Goal: Check status: Check status

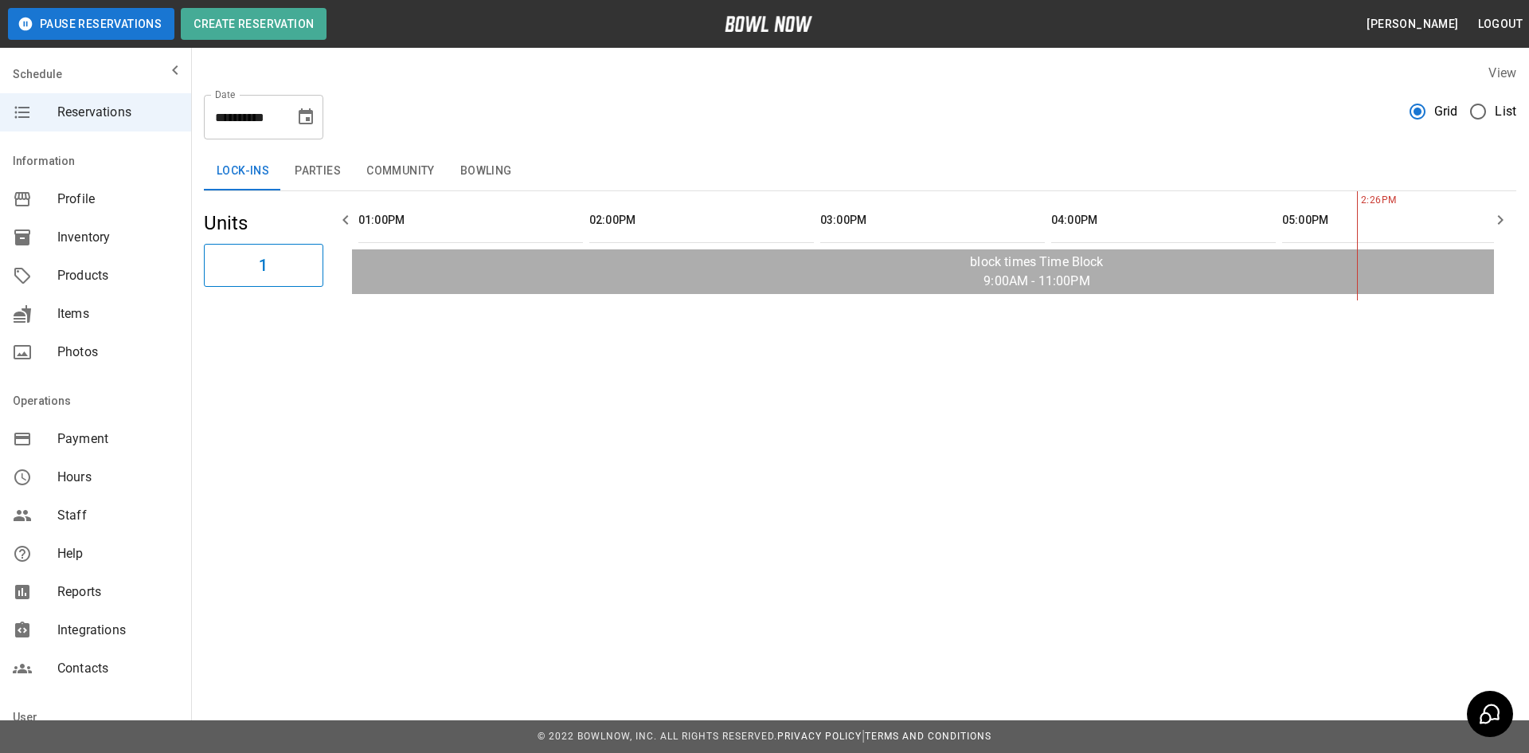
scroll to position [0, 924]
click at [307, 126] on icon "Choose date, selected date is Oct 9, 2025" at bounding box center [305, 117] width 19 height 19
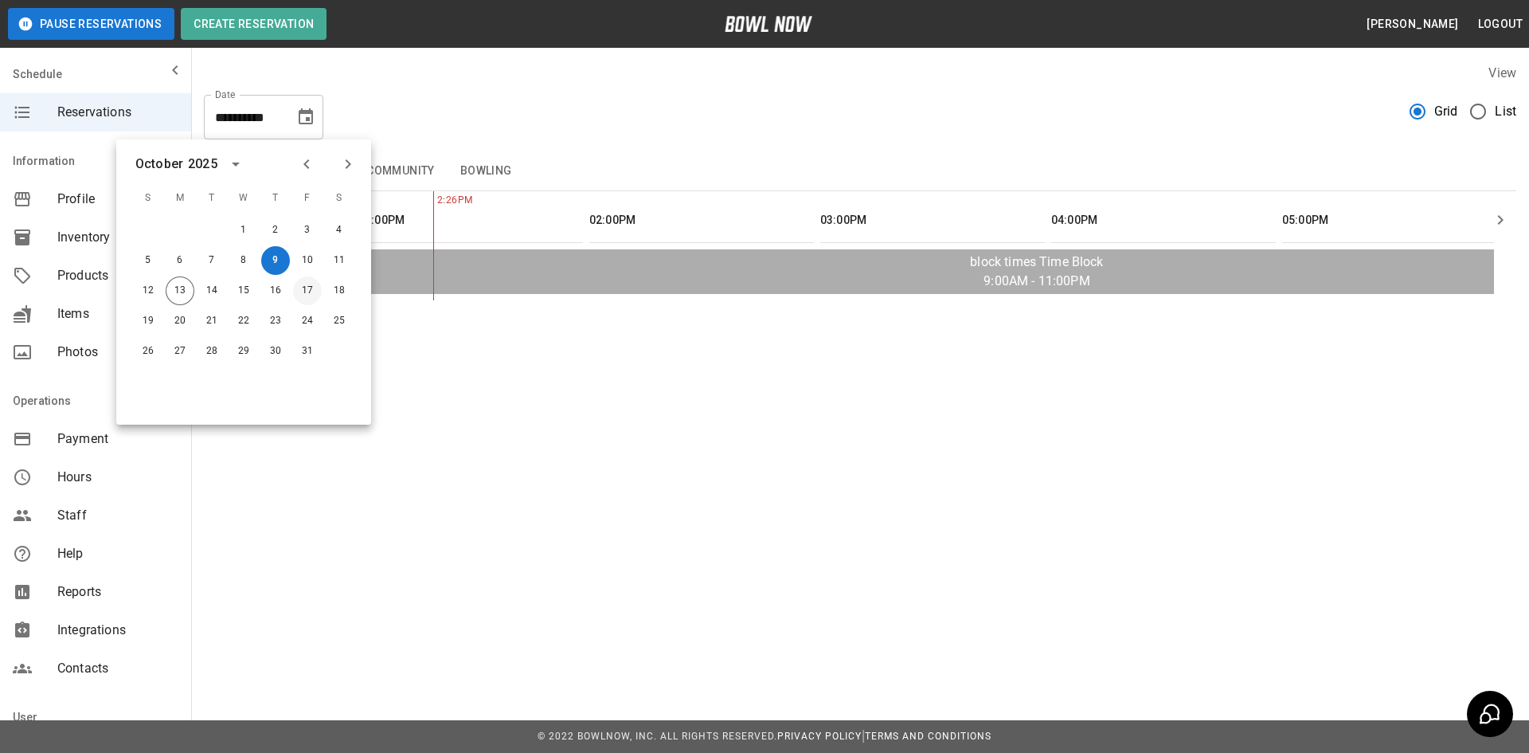
click at [316, 291] on button "17" at bounding box center [307, 290] width 29 height 29
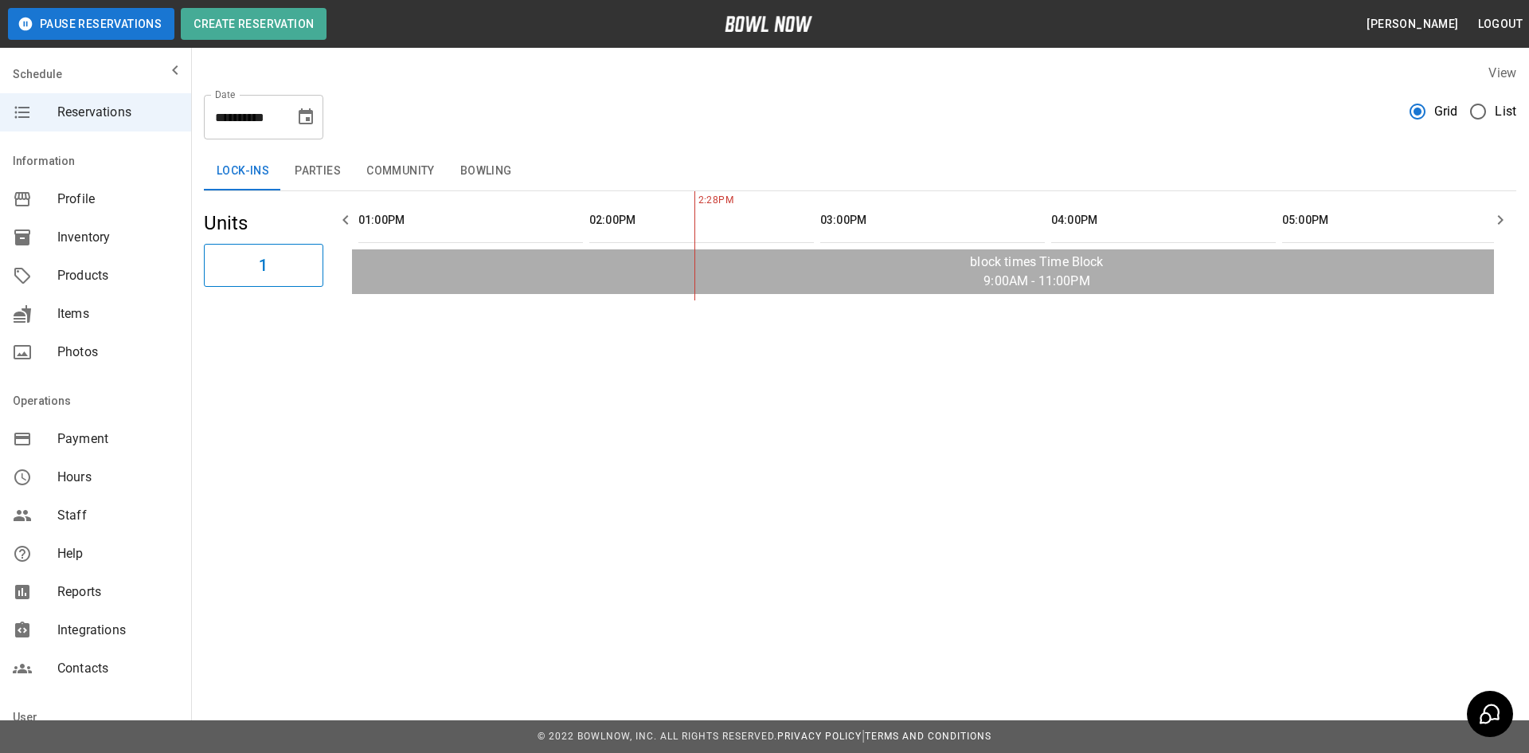
scroll to position [0, 1155]
click at [317, 162] on button "Parties" at bounding box center [318, 171] width 72 height 38
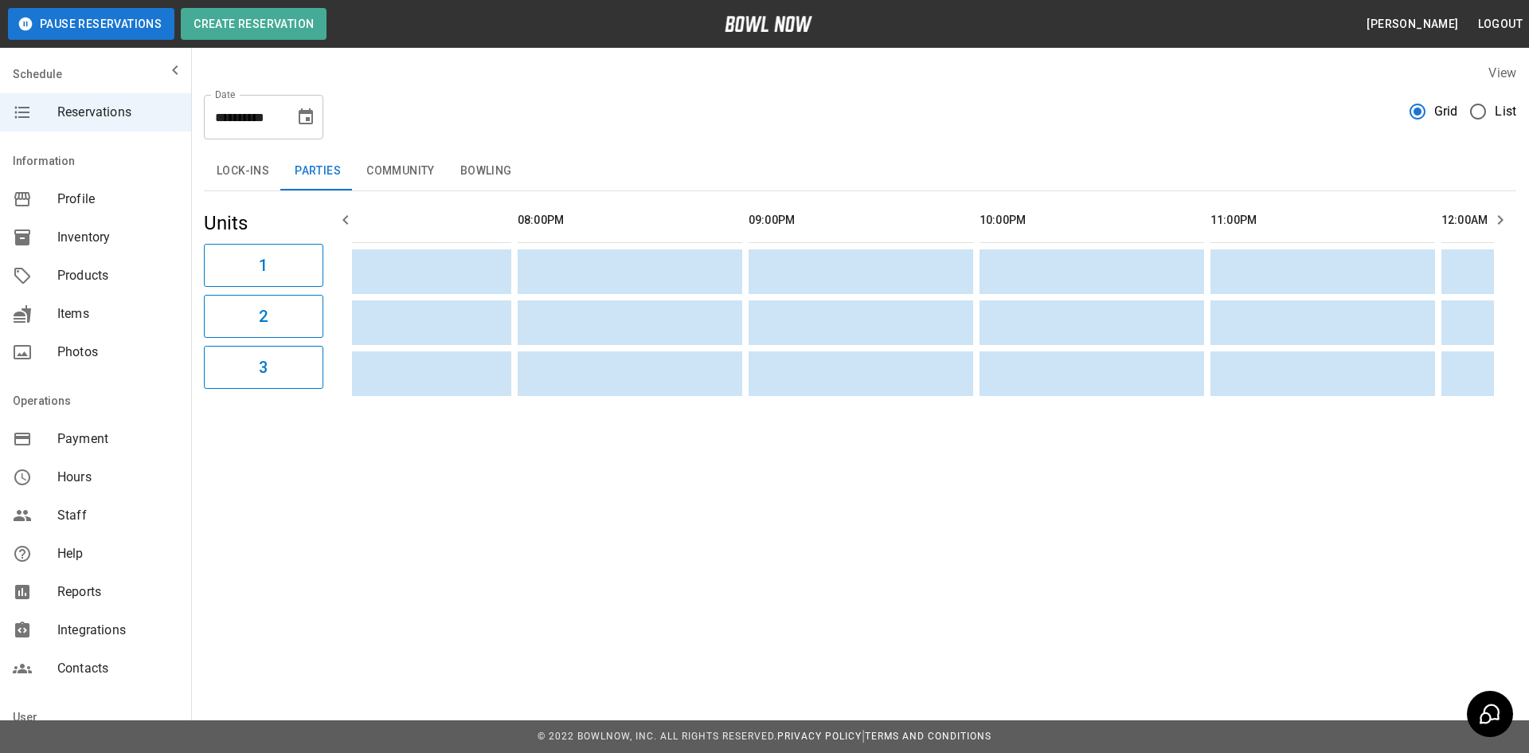
scroll to position [0, 2763]
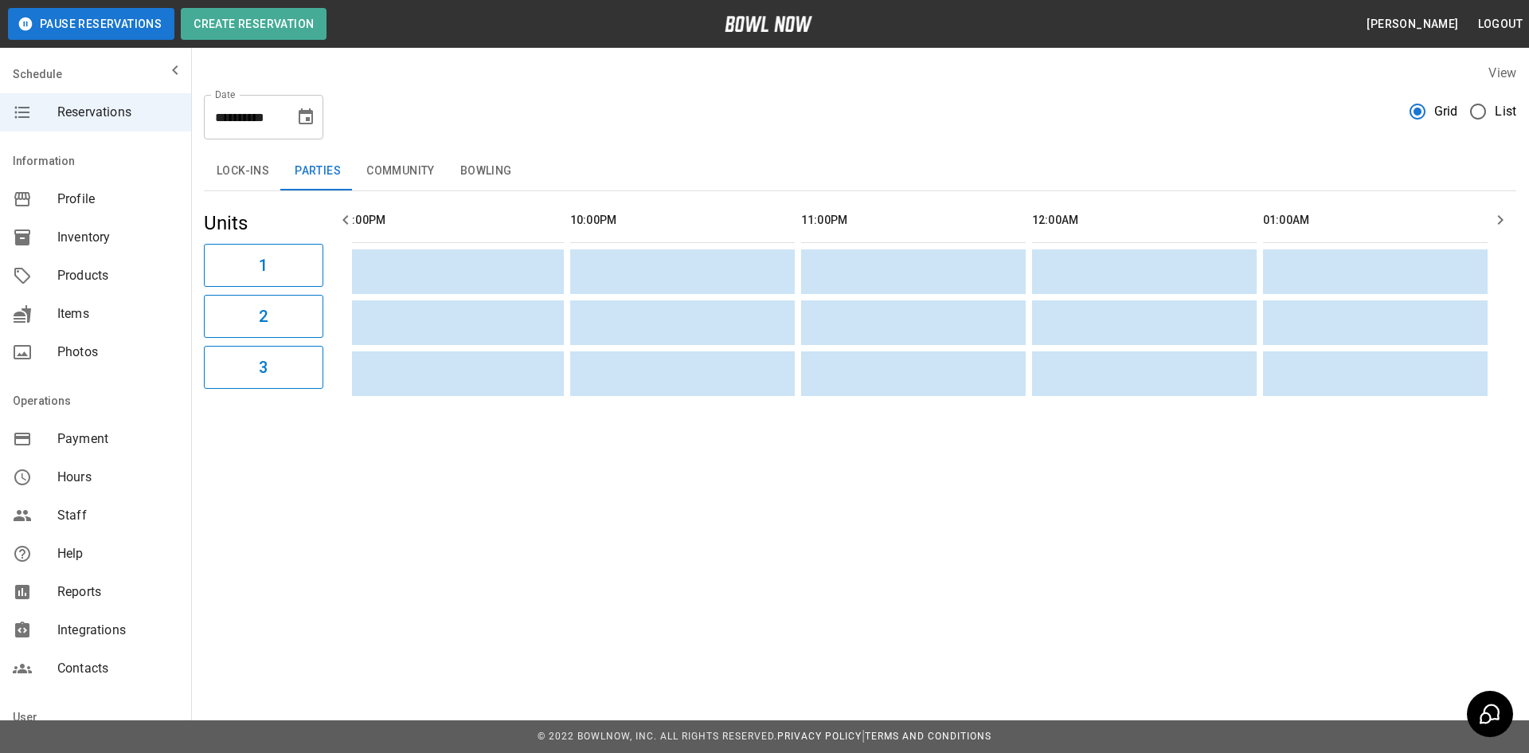
click at [295, 111] on button "Choose date, selected date is Oct 17, 2025" at bounding box center [306, 117] width 32 height 32
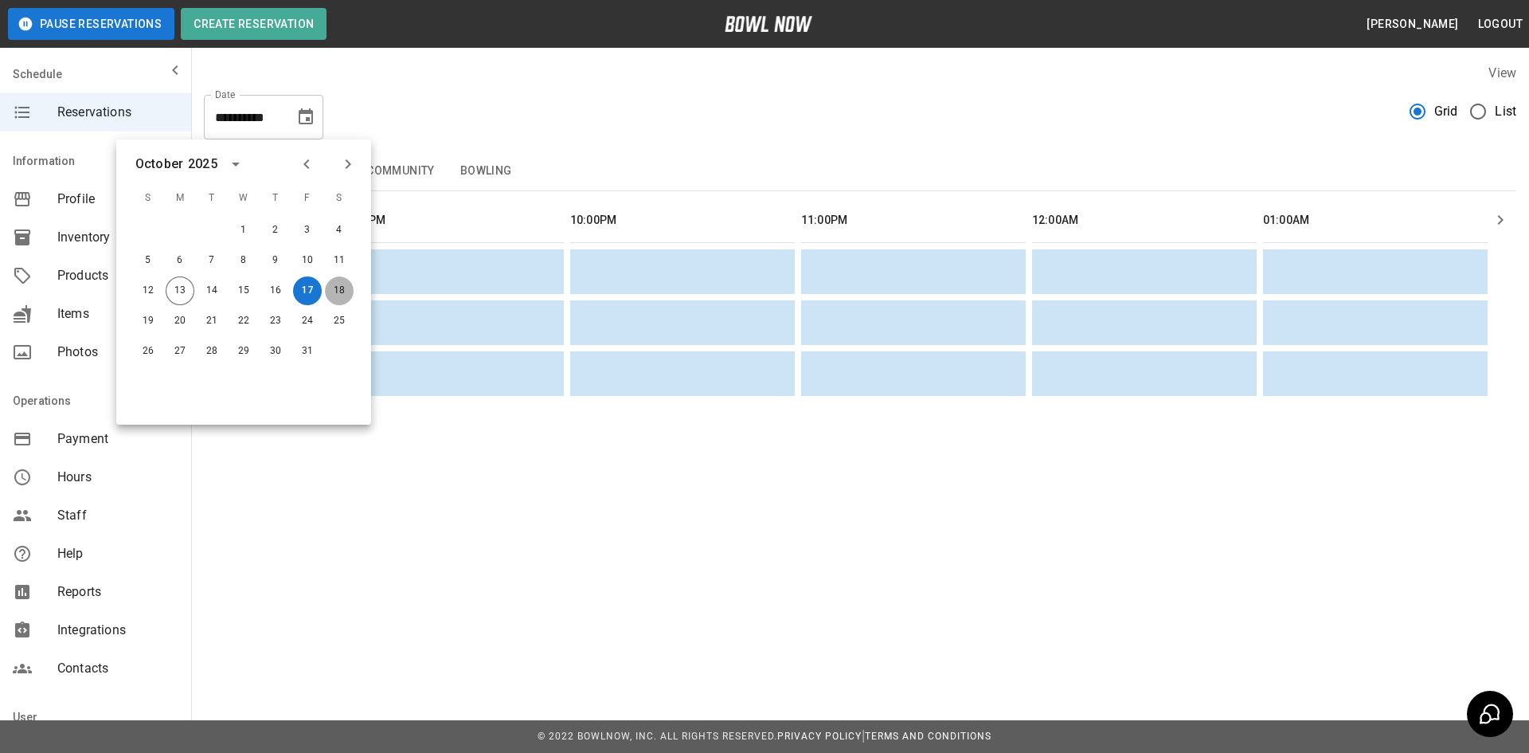
click at [332, 287] on button "18" at bounding box center [339, 290] width 29 height 29
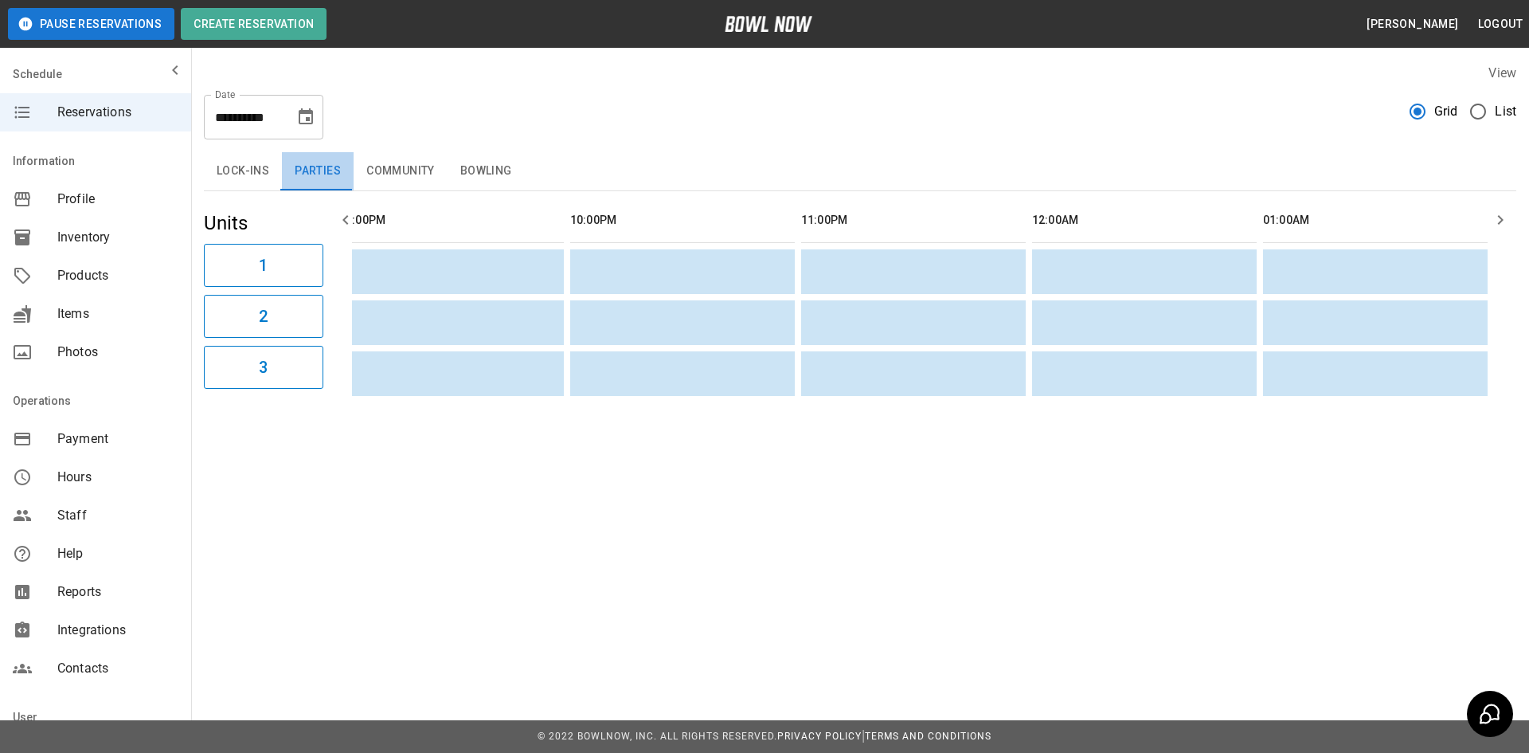
click at [337, 173] on button "Parties" at bounding box center [318, 171] width 72 height 38
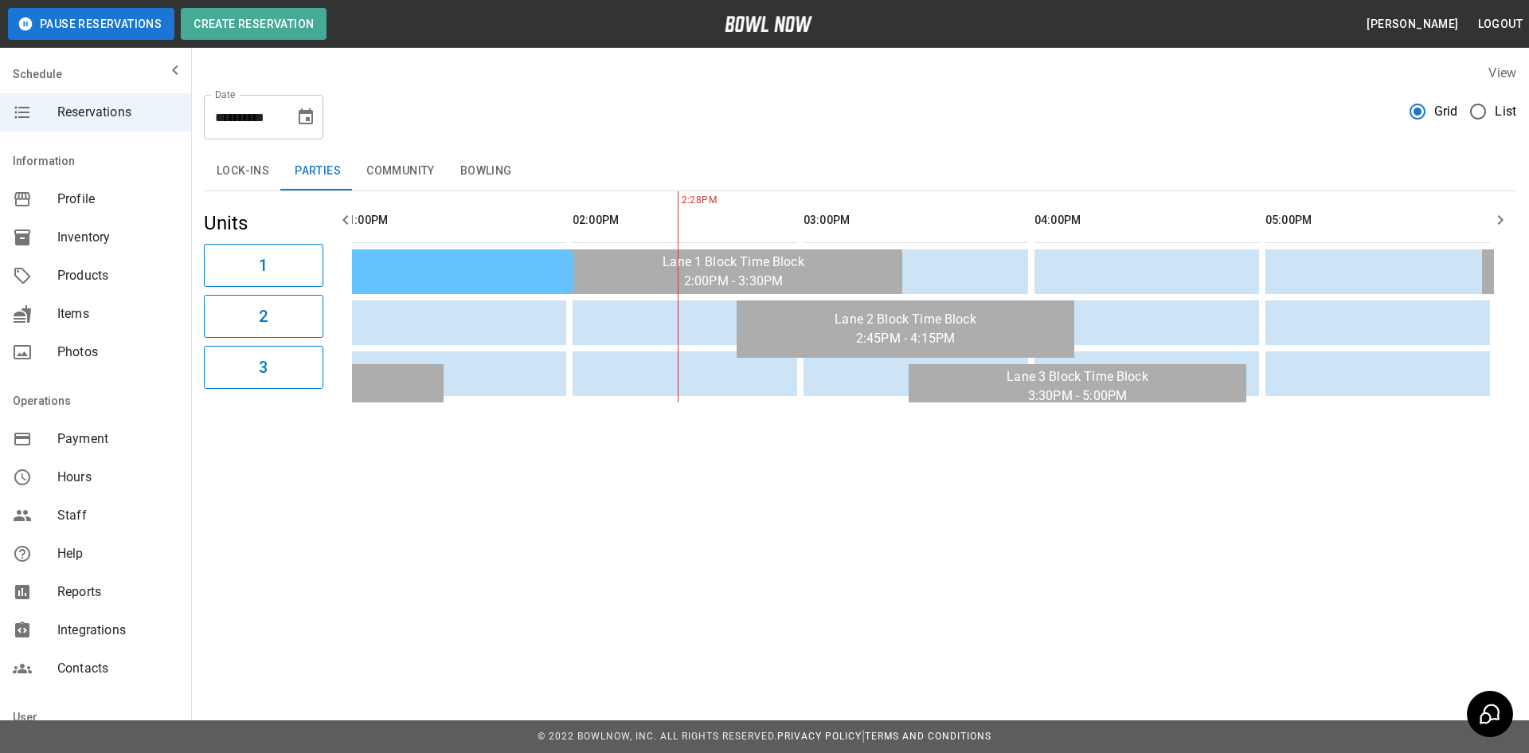
scroll to position [0, 0]
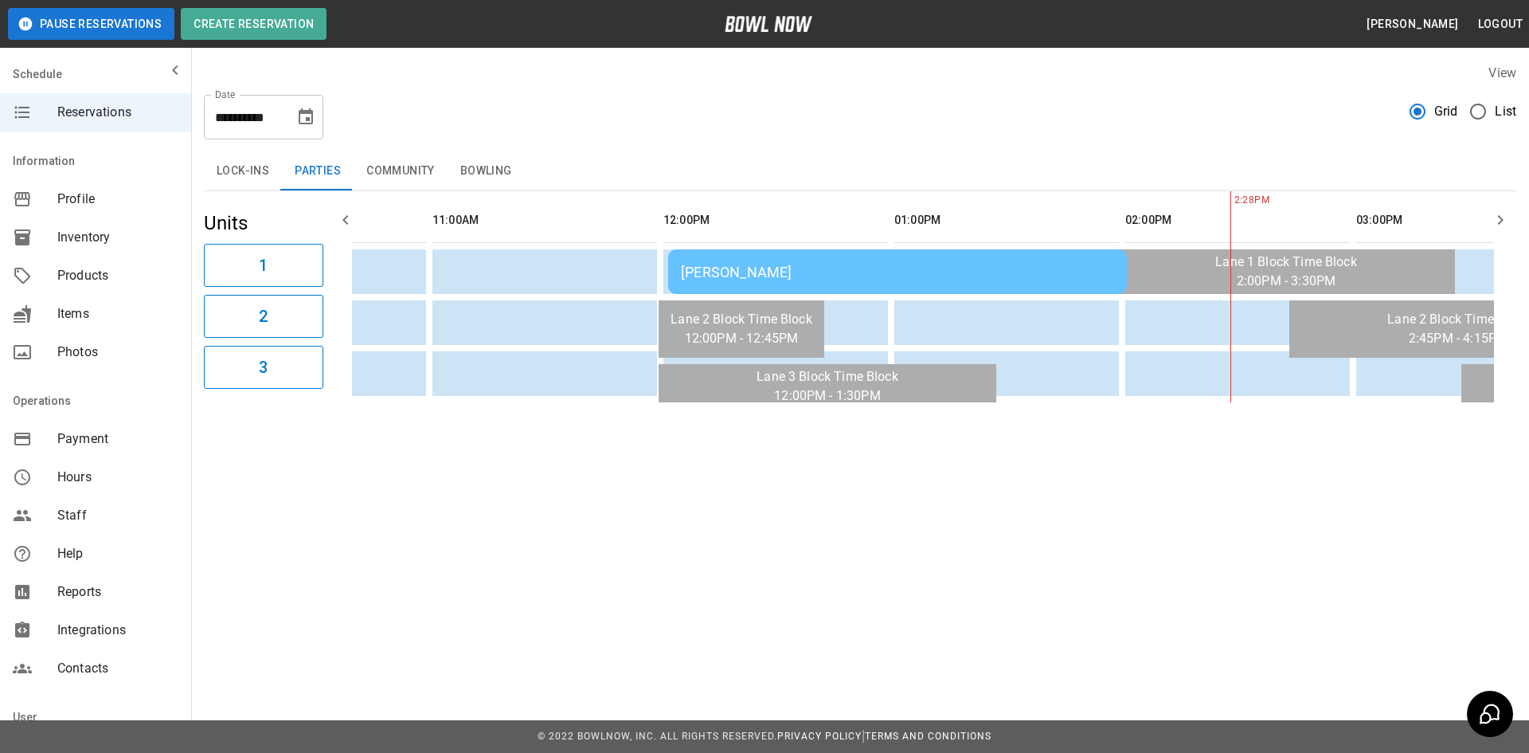
click at [819, 262] on td "[PERSON_NAME]" at bounding box center [897, 271] width 459 height 45
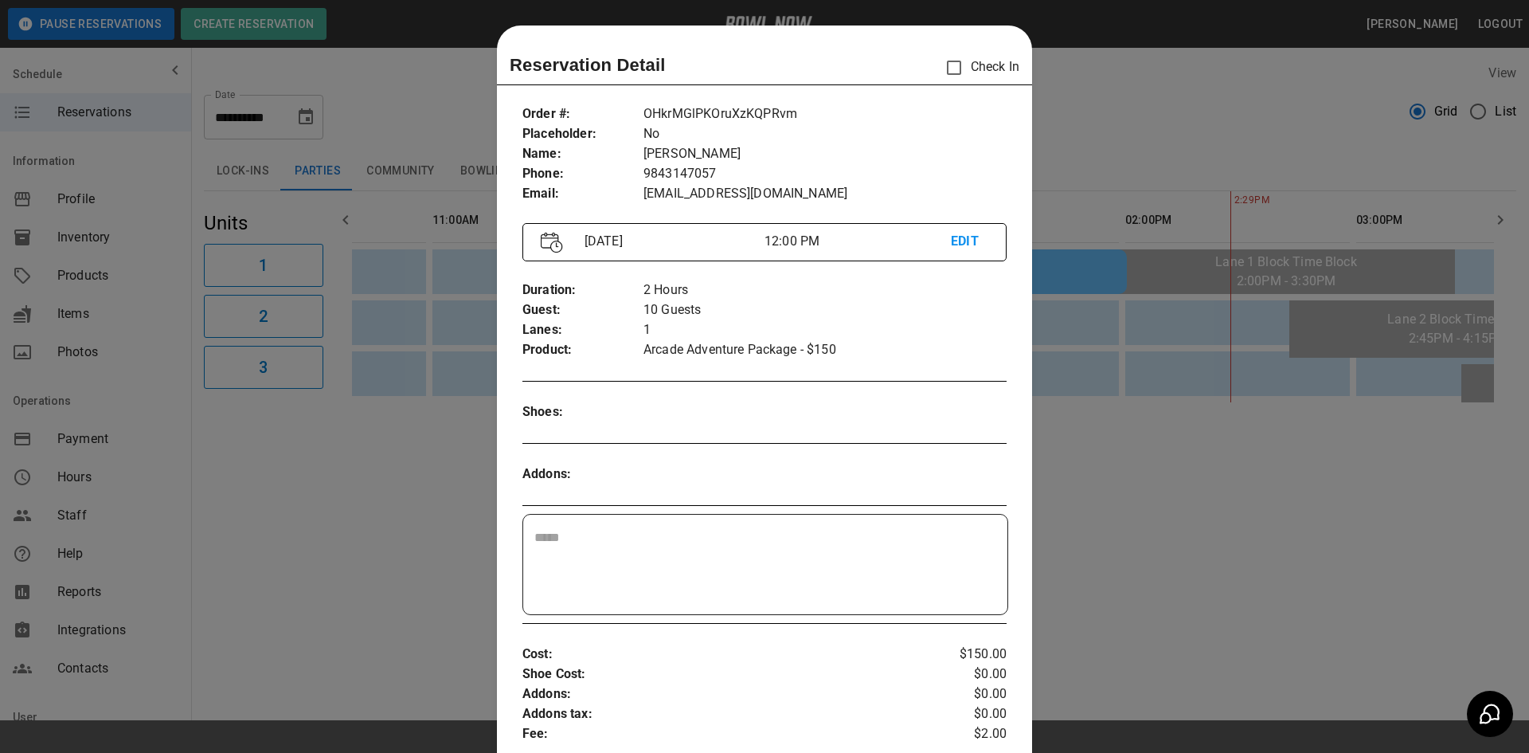
click at [1165, 118] on div at bounding box center [764, 376] width 1529 height 753
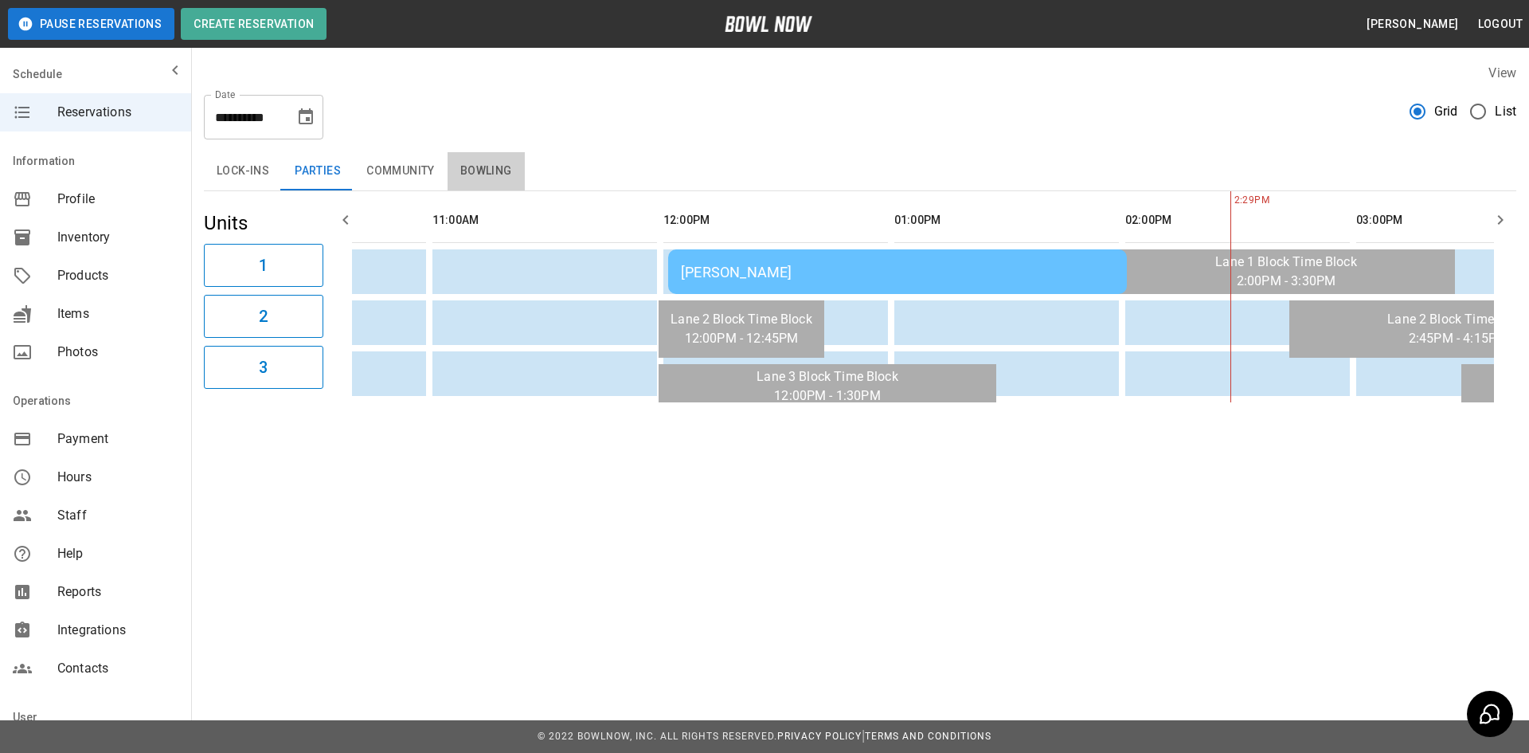
click at [470, 166] on button "Bowling" at bounding box center [486, 171] width 77 height 38
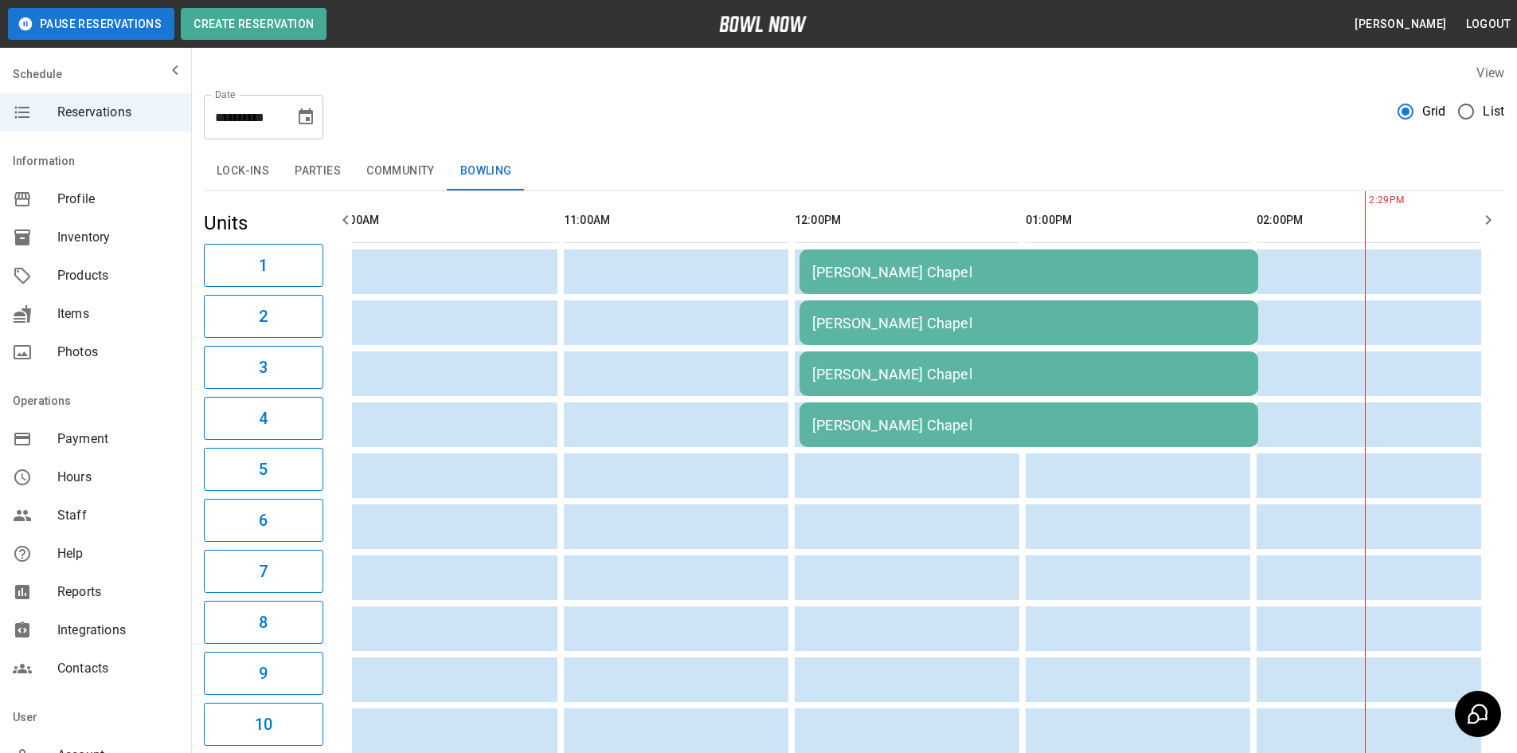
click at [299, 116] on icon "Choose date, selected date is Oct 18, 2025" at bounding box center [305, 117] width 19 height 19
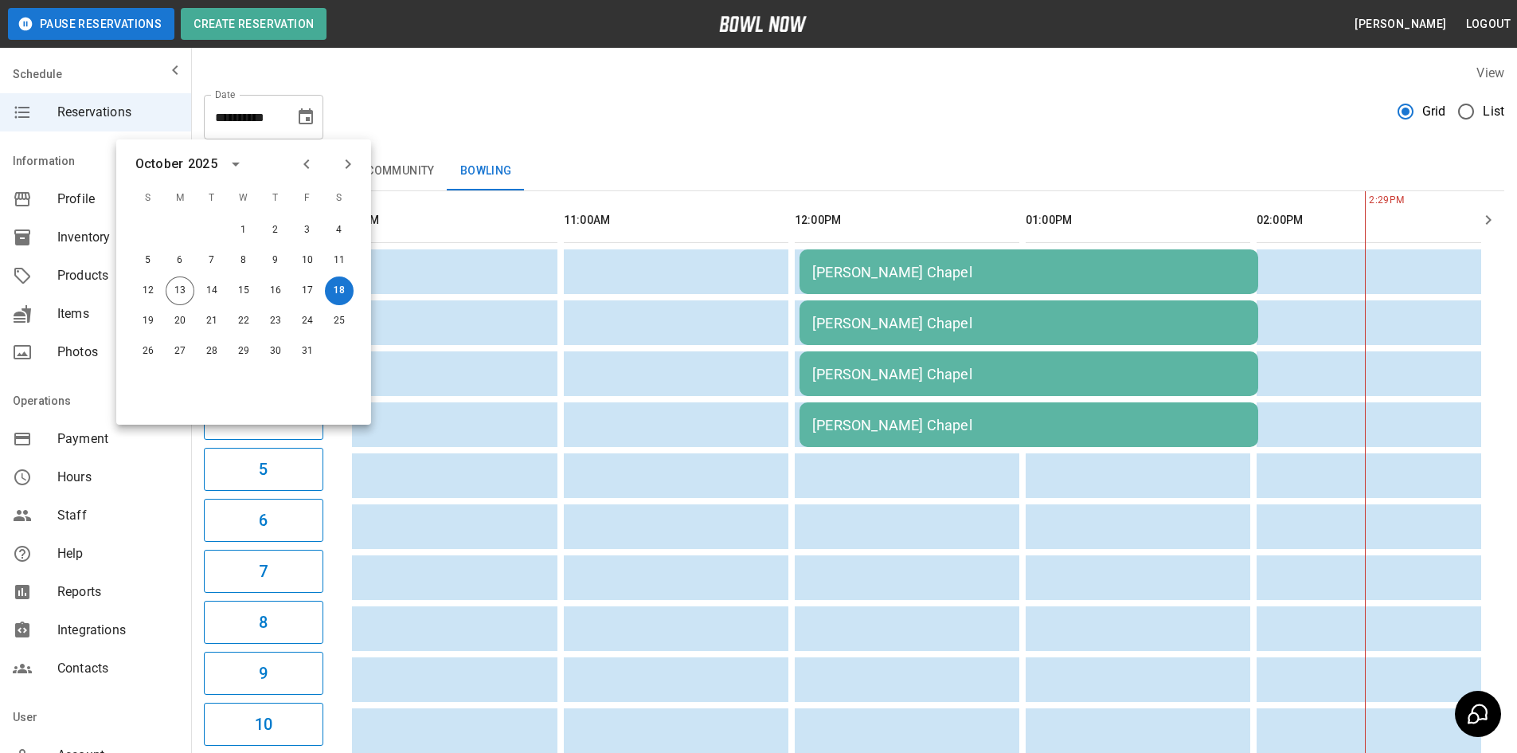
drag, startPoint x: 480, startPoint y: 129, endPoint x: 430, endPoint y: 150, distance: 54.3
click at [479, 131] on div "**********" at bounding box center [854, 110] width 1300 height 57
click at [444, 96] on div "**********" at bounding box center [854, 110] width 1300 height 57
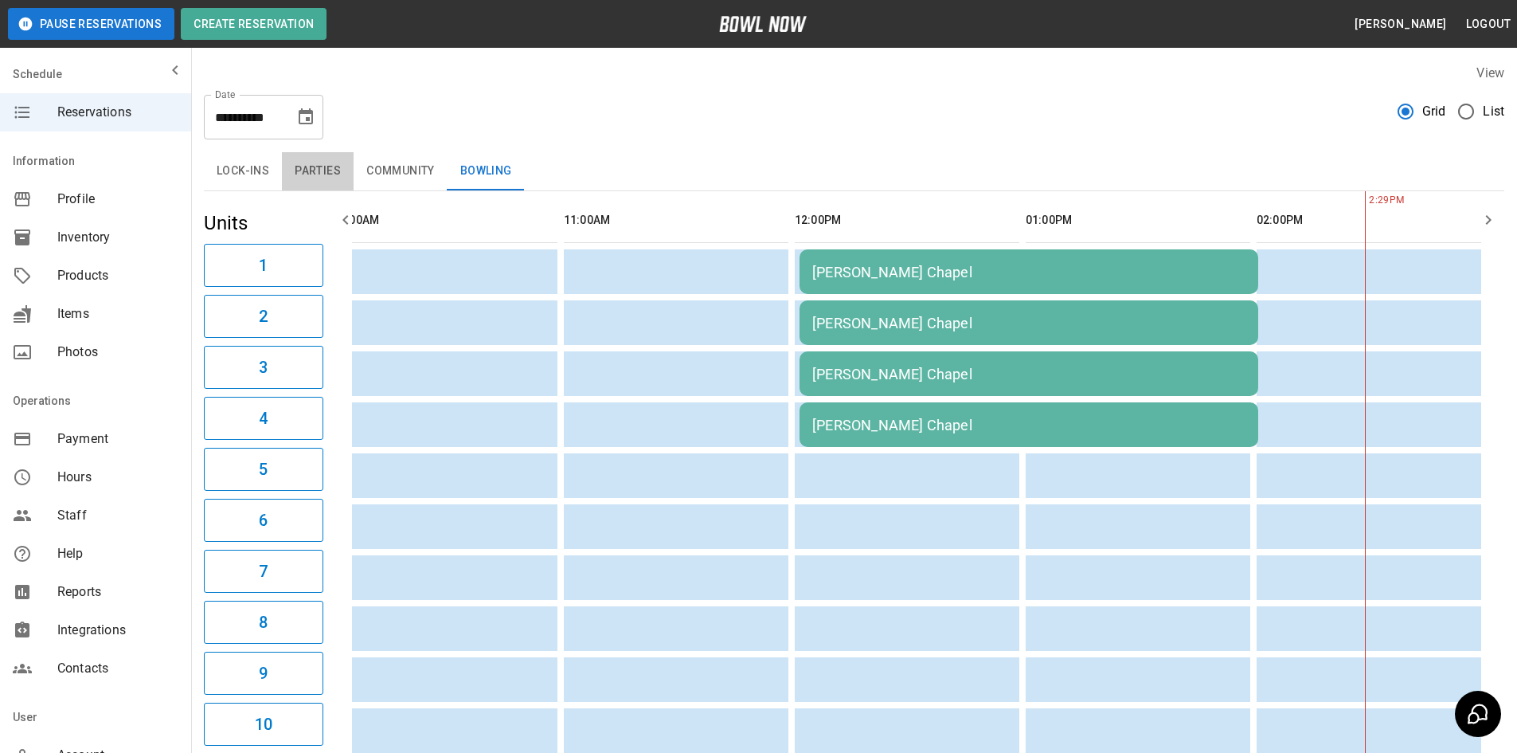
click at [329, 175] on button "Parties" at bounding box center [318, 171] width 72 height 38
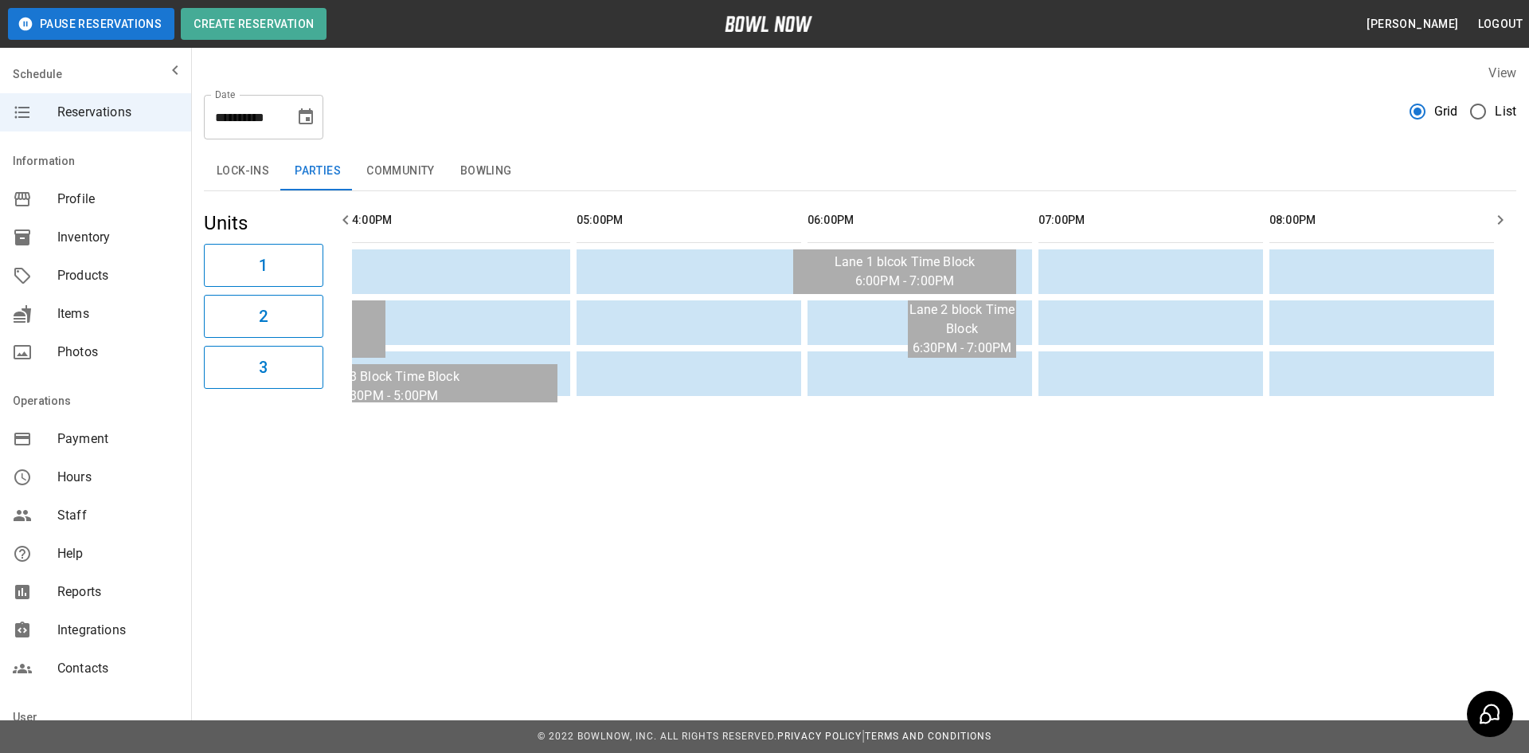
click at [304, 118] on icon "Choose date, selected date is Oct 18, 2025" at bounding box center [305, 117] width 19 height 19
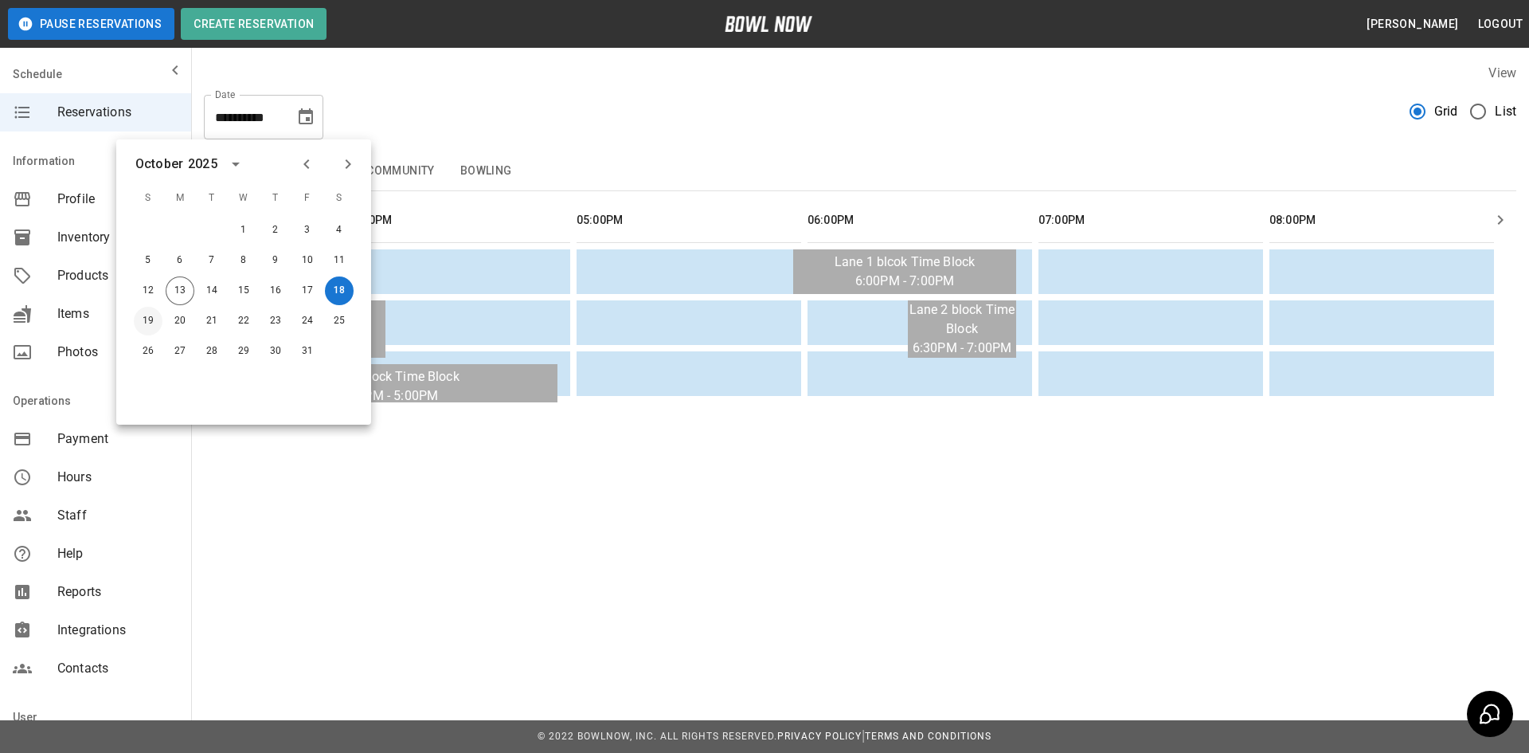
click at [142, 319] on button "19" at bounding box center [148, 321] width 29 height 29
type input "**********"
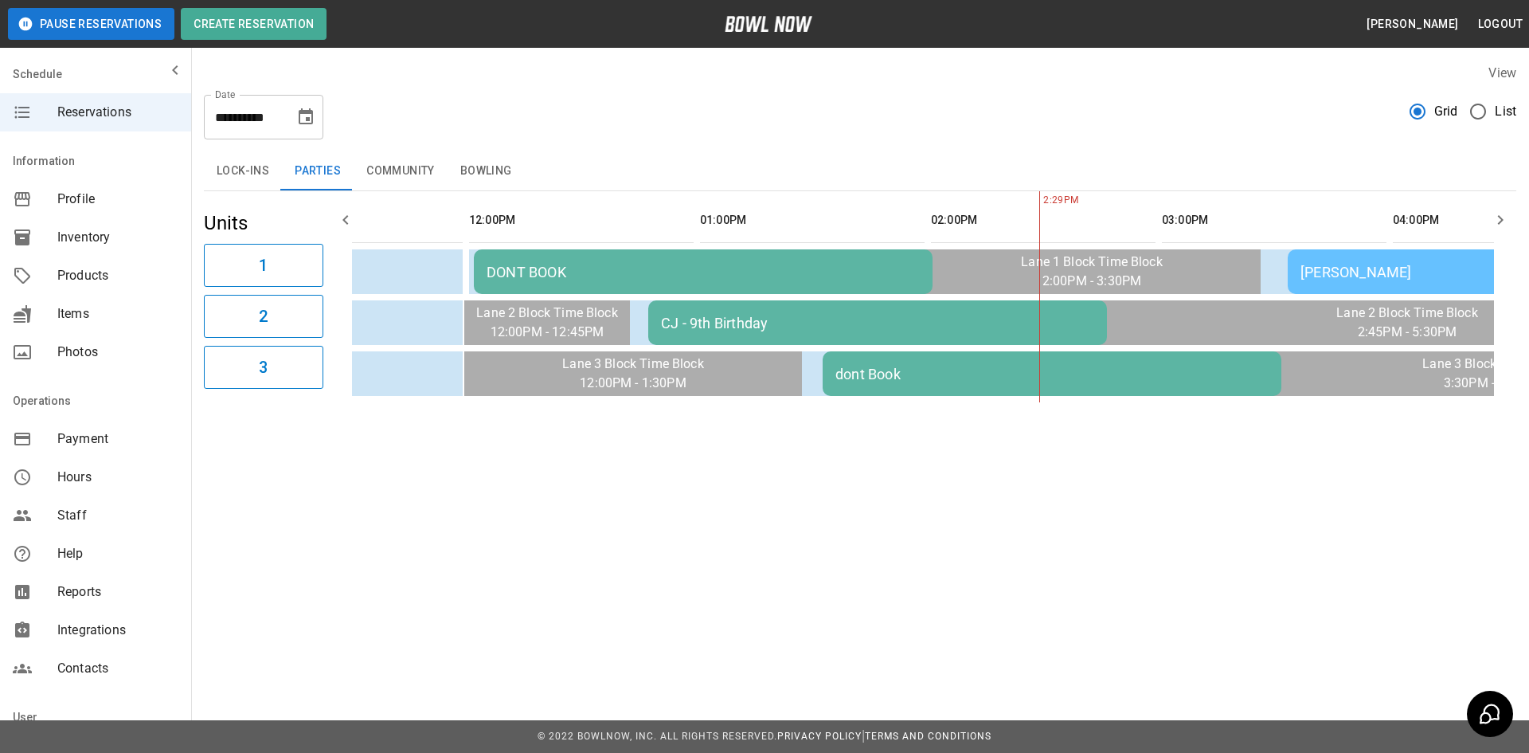
click at [737, 322] on div "CJ - 9th Birthday" at bounding box center [877, 323] width 433 height 17
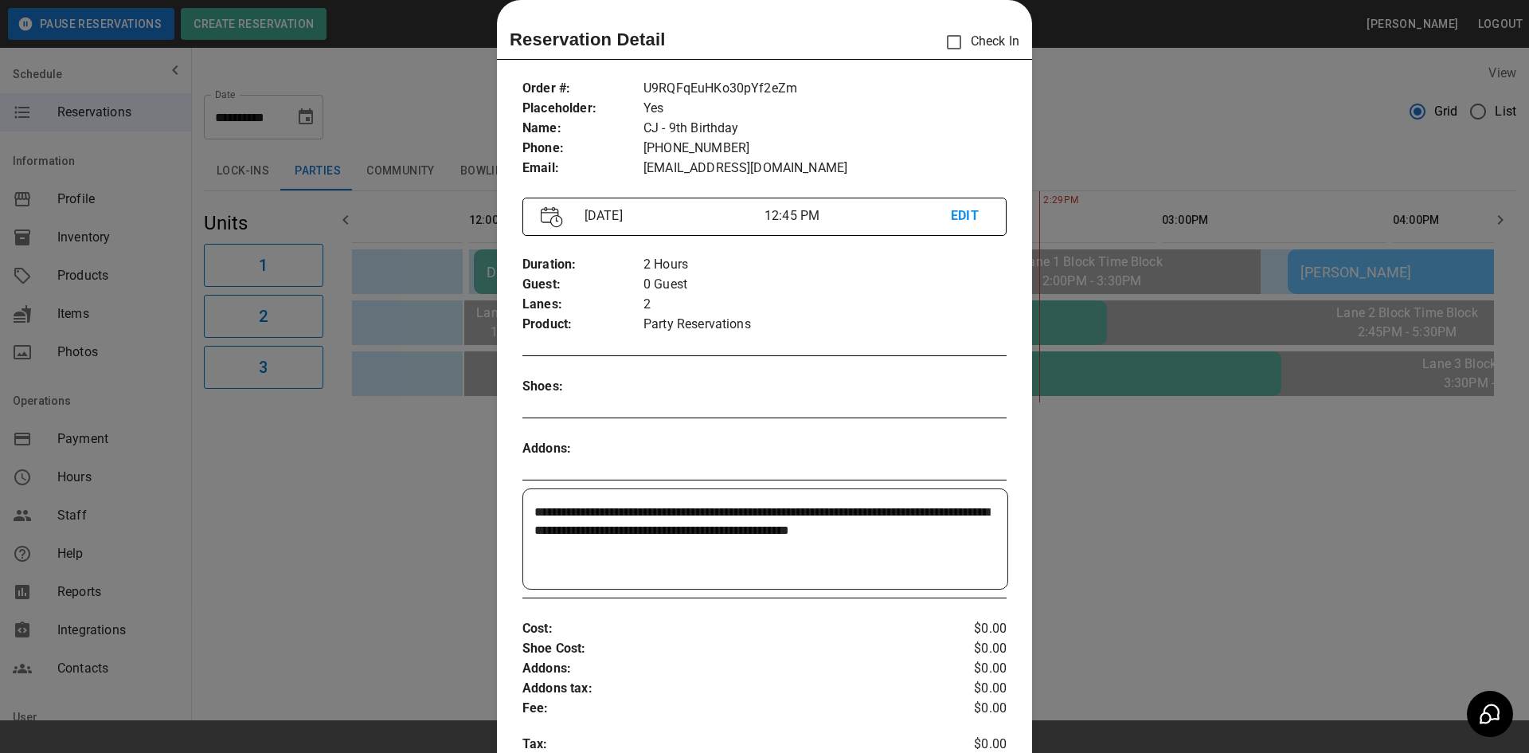
click at [1126, 528] on div at bounding box center [764, 376] width 1529 height 753
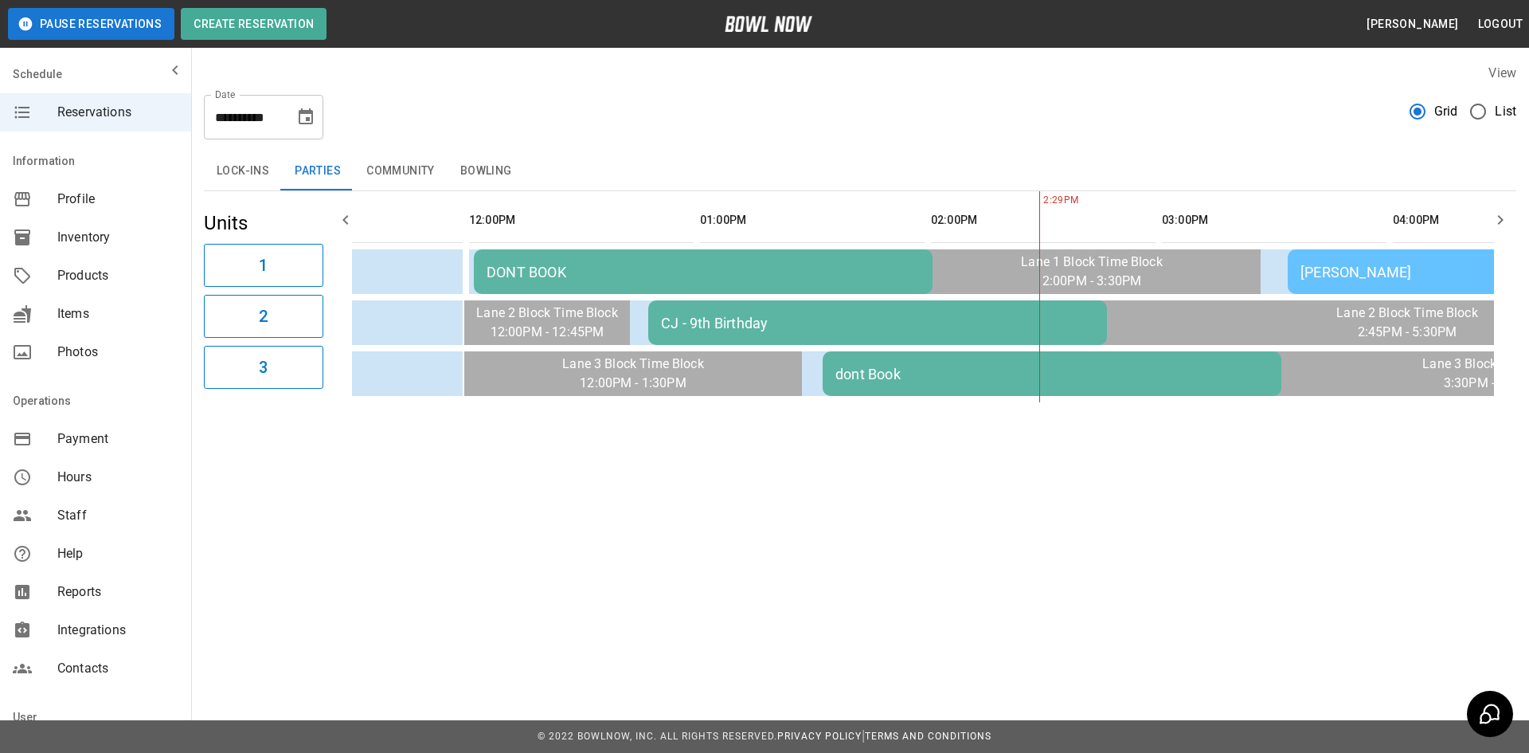
click at [1394, 272] on div "[PERSON_NAME]" at bounding box center [1516, 272] width 433 height 17
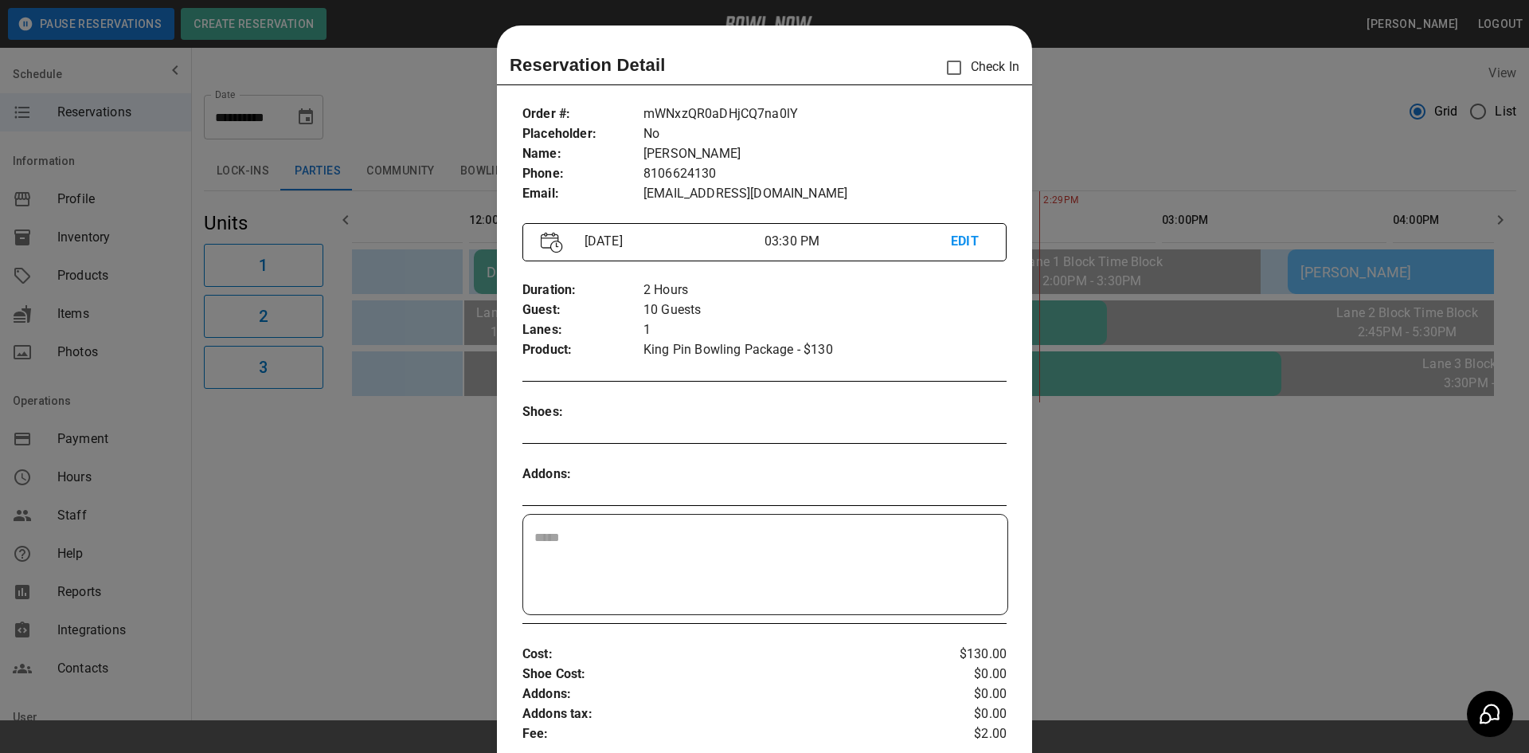
drag, startPoint x: 1433, startPoint y: 506, endPoint x: 1394, endPoint y: 506, distance: 39.8
click at [1433, 505] on div at bounding box center [764, 376] width 1529 height 753
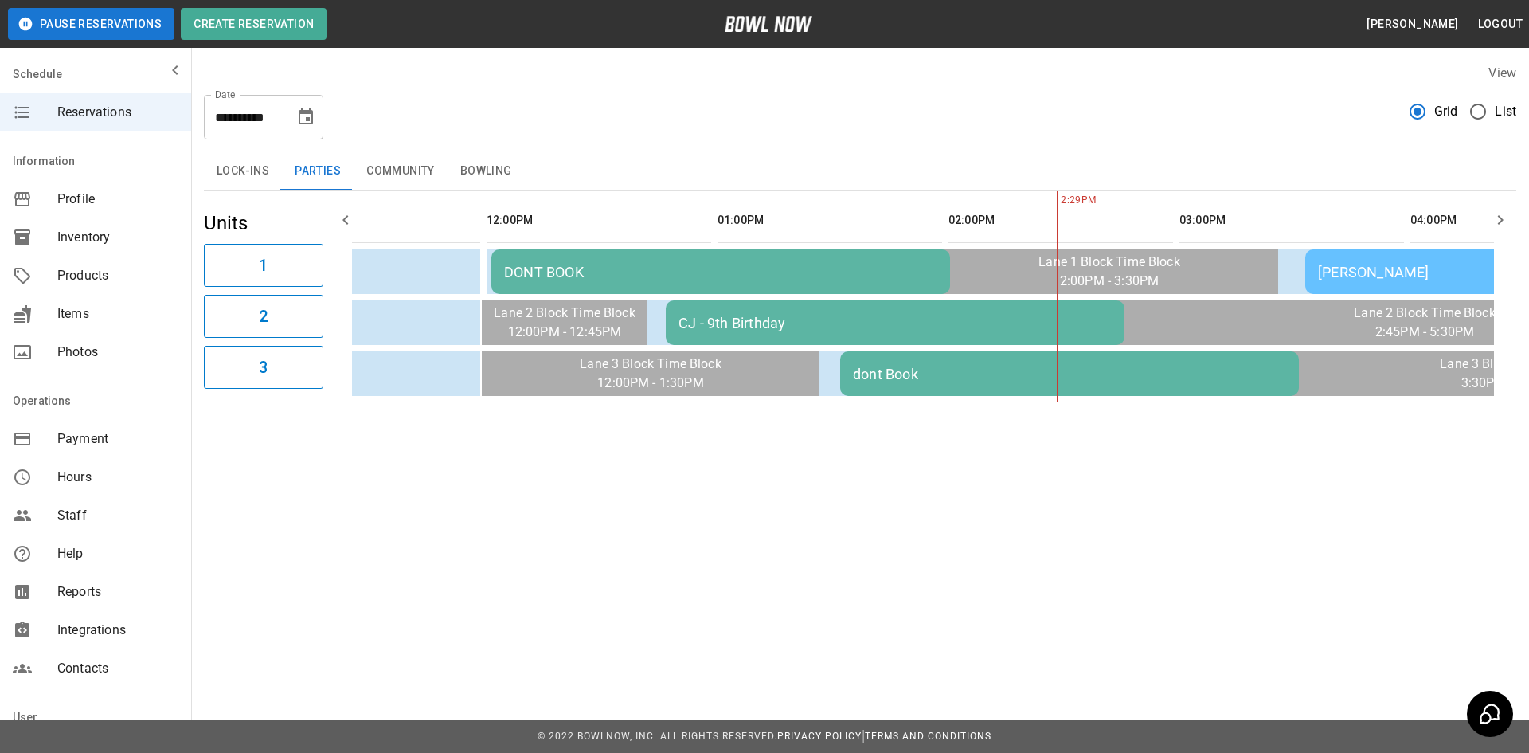
click at [850, 315] on div "CJ - 9th Birthday" at bounding box center [895, 323] width 433 height 17
